Goal: Transaction & Acquisition: Book appointment/travel/reservation

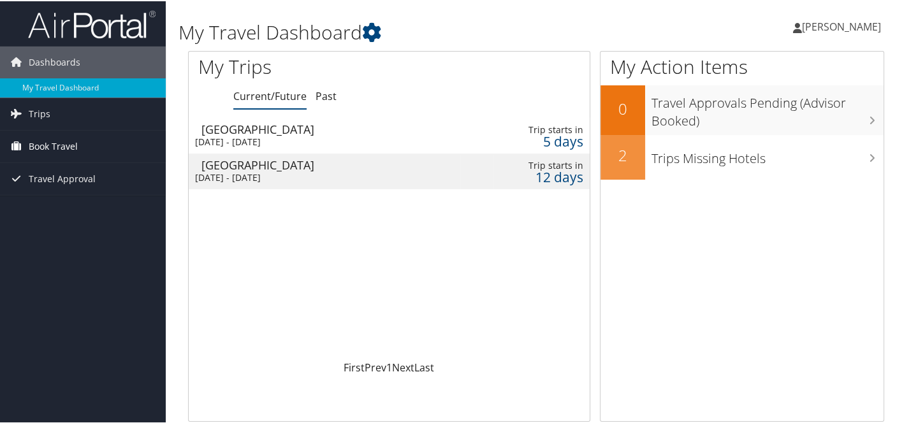
click at [63, 143] on span "Book Travel" at bounding box center [53, 145] width 49 height 32
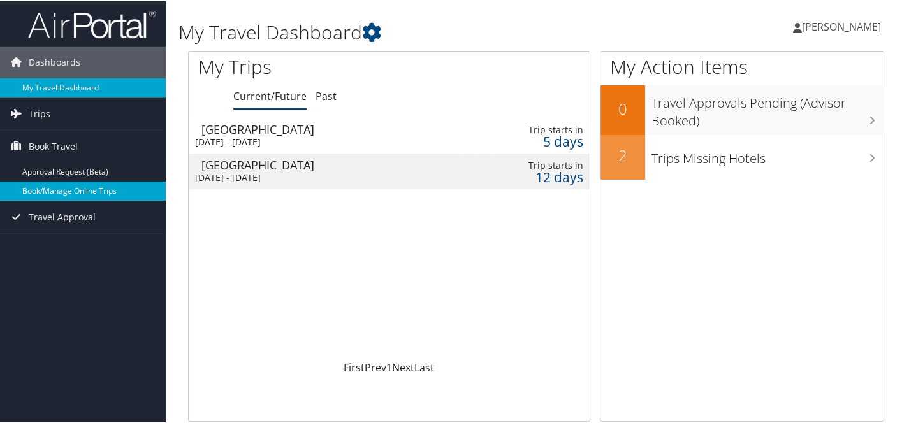
click at [66, 185] on link "Book/Manage Online Trips" at bounding box center [83, 189] width 166 height 19
